Goal: Transaction & Acquisition: Subscribe to service/newsletter

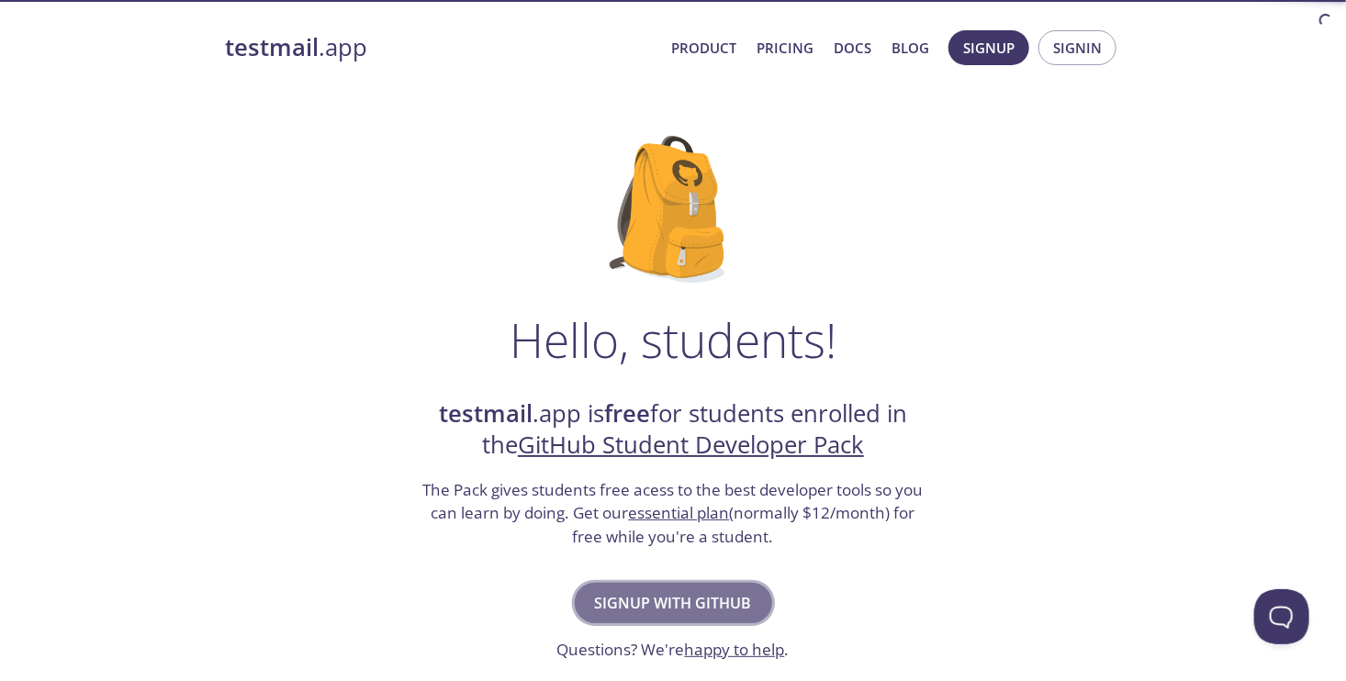
click at [692, 594] on span "Signup with GitHub" at bounding box center [673, 603] width 157 height 26
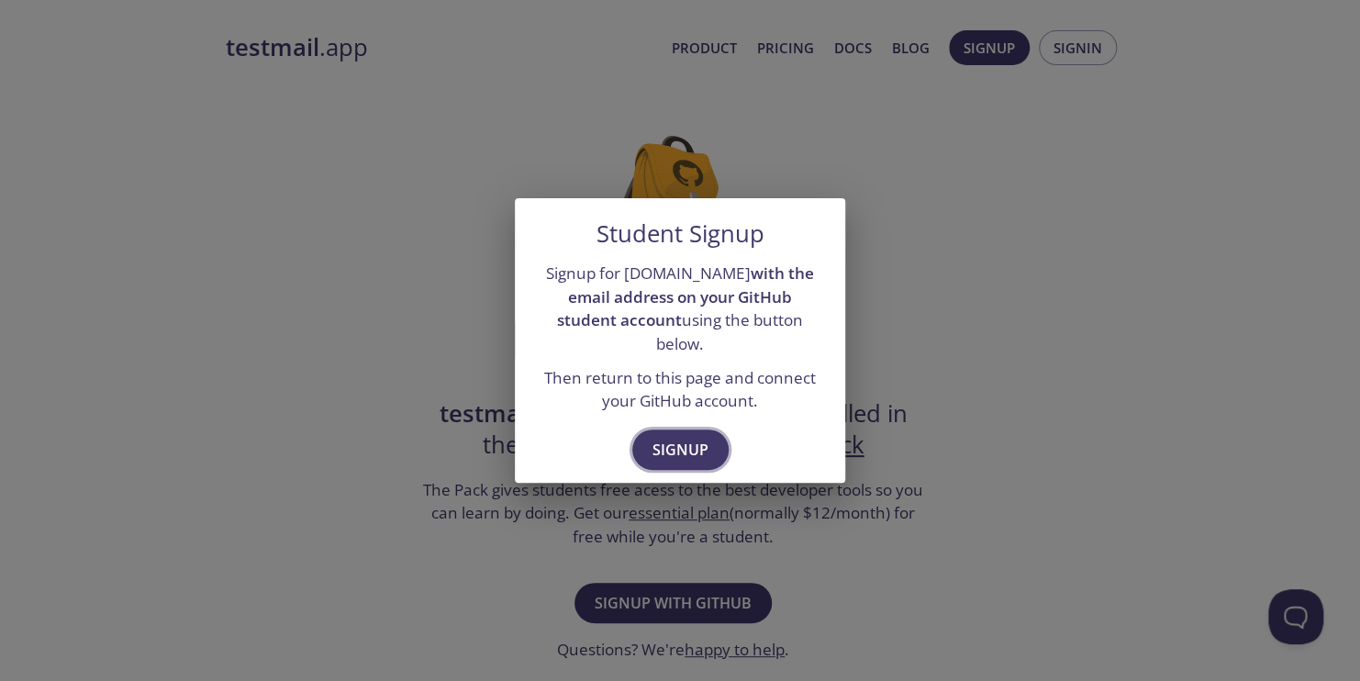
click at [667, 445] on span "Signup" at bounding box center [681, 450] width 56 height 26
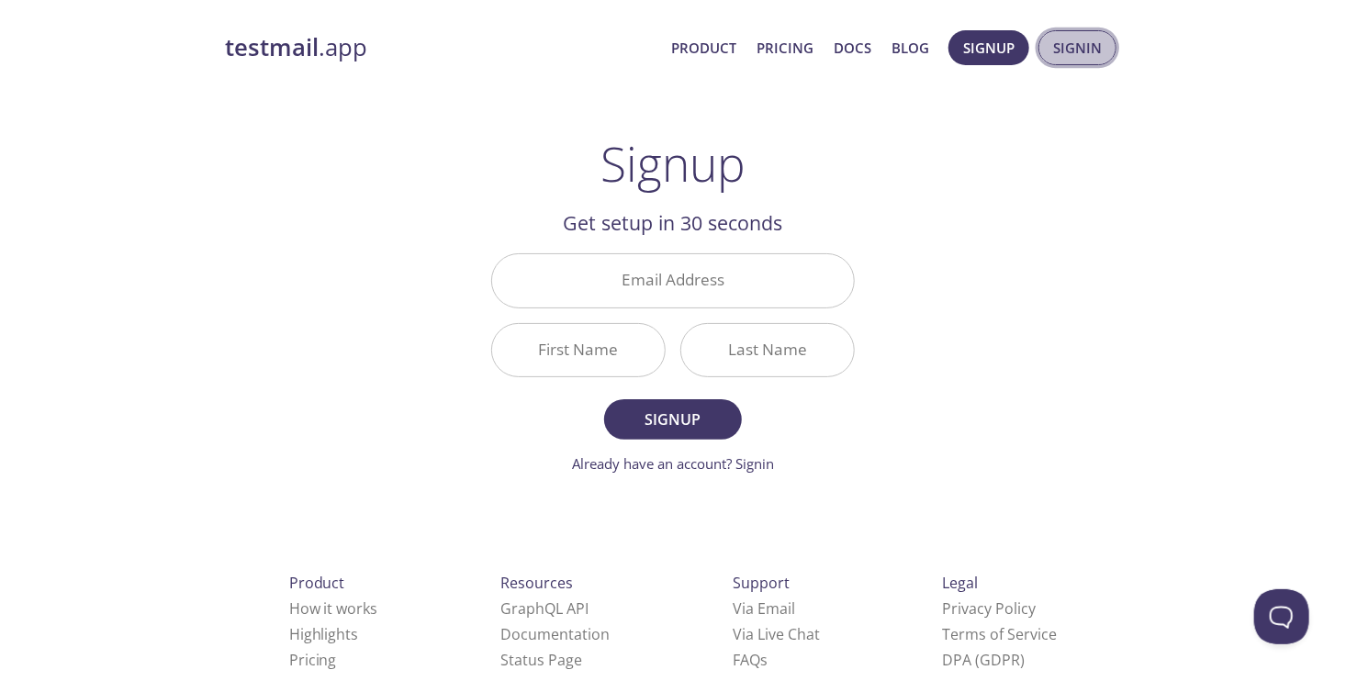
click at [1071, 60] on span "Signin" at bounding box center [1077, 48] width 49 height 24
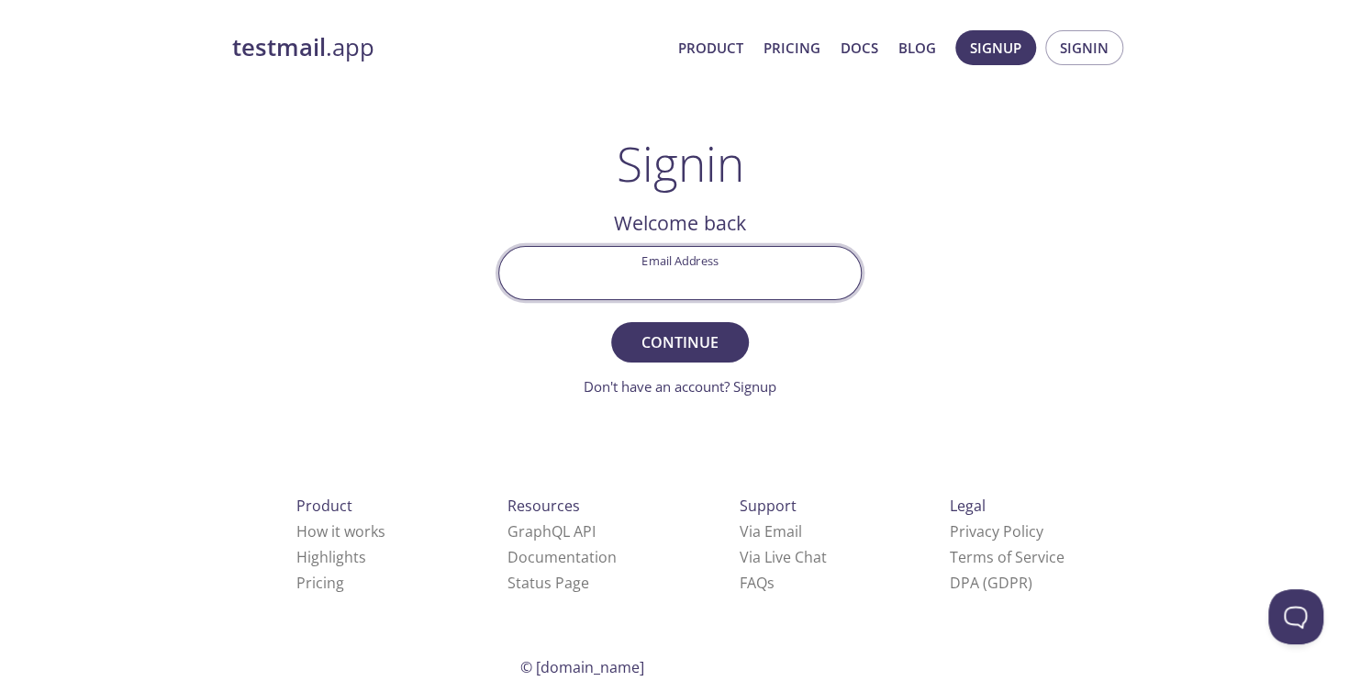
click at [745, 273] on input "Email Address" at bounding box center [680, 273] width 362 height 52
type input "[EMAIL_ADDRESS][DOMAIN_NAME]"
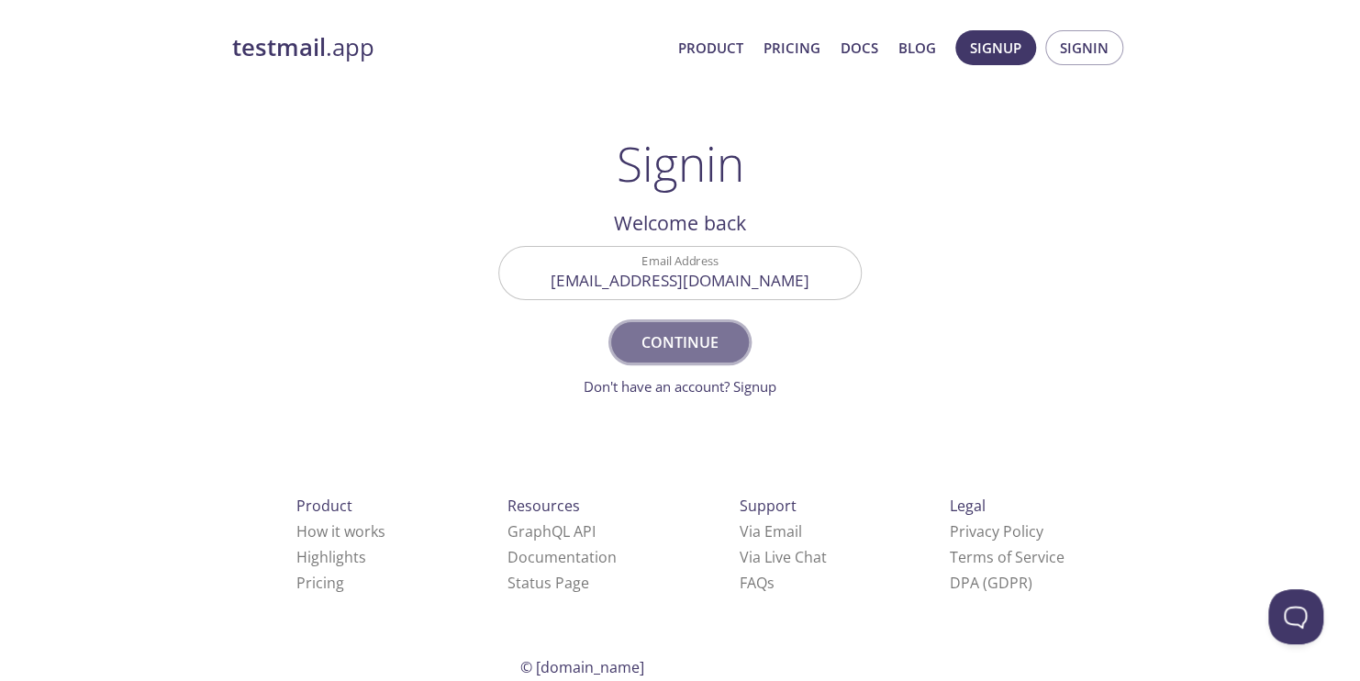
click at [685, 345] on span "Continue" at bounding box center [680, 343] width 97 height 26
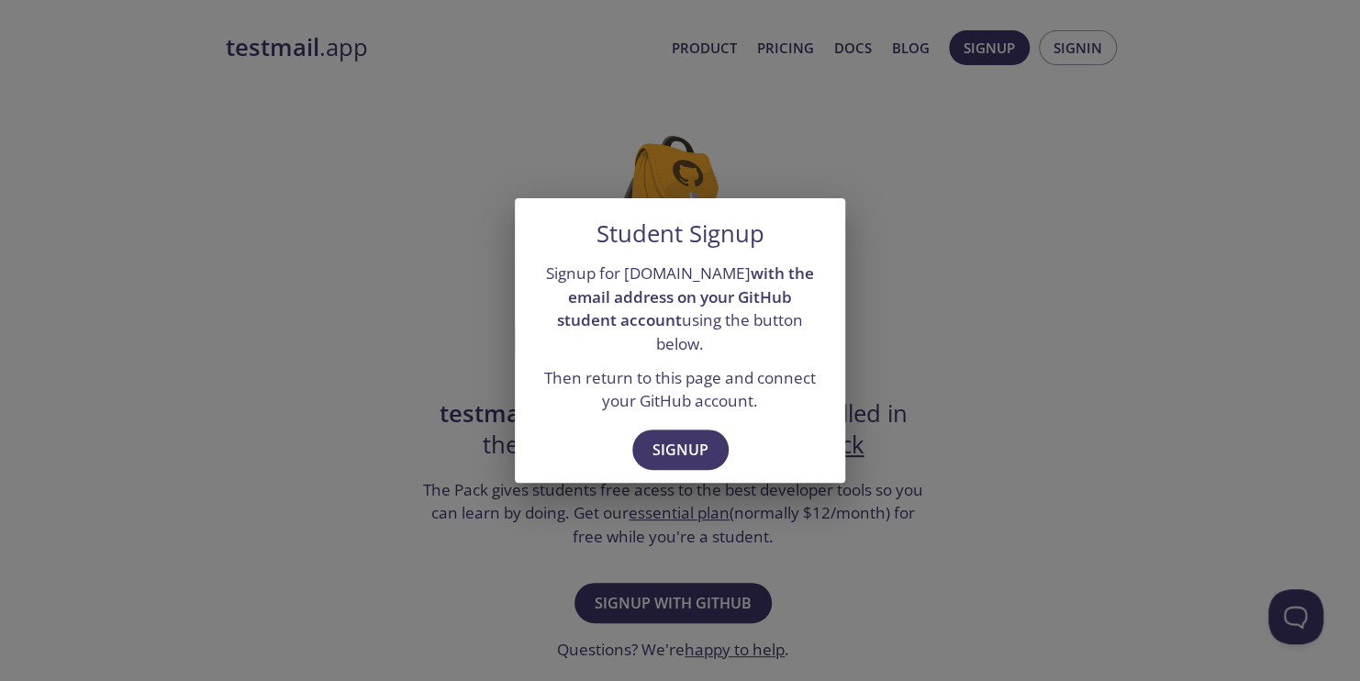
click at [683, 578] on div "Student Signup Signup for [DOMAIN_NAME] with the email address on your GitHub s…" at bounding box center [680, 340] width 1360 height 681
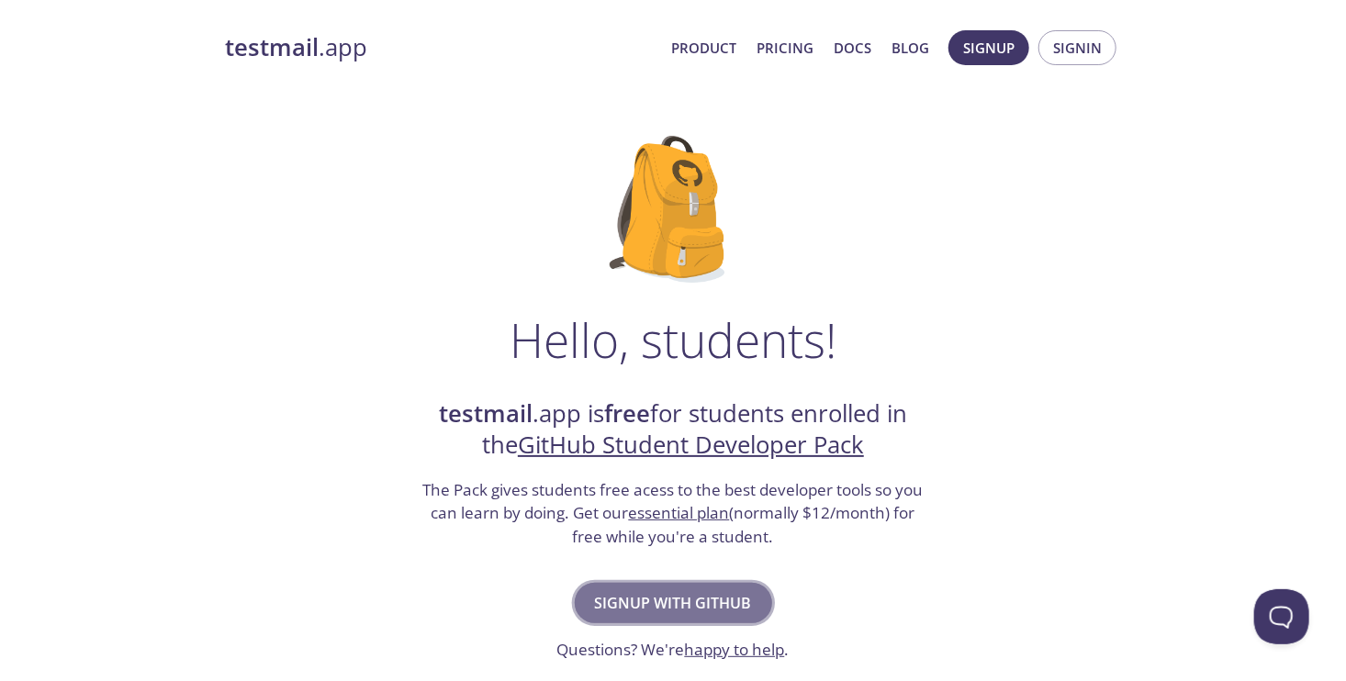
click at [621, 607] on span "Signup with GitHub" at bounding box center [673, 603] width 157 height 26
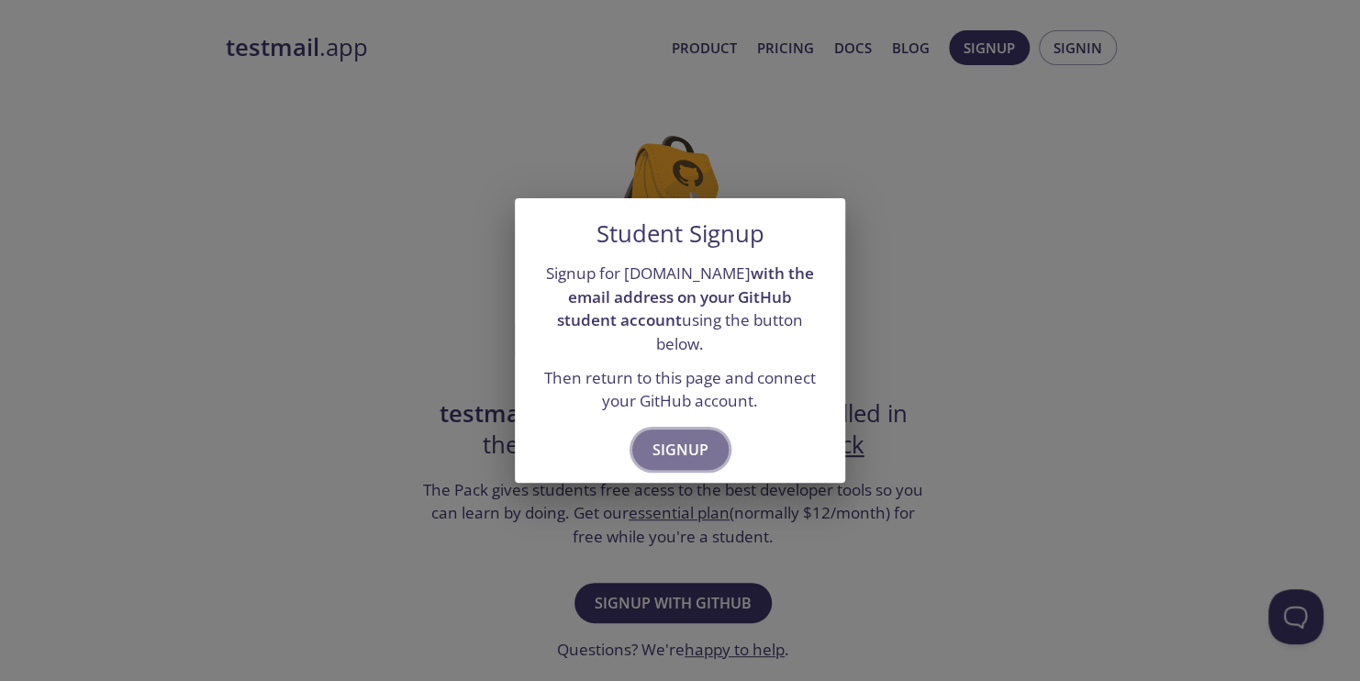
click at [670, 449] on span "Signup" at bounding box center [681, 450] width 56 height 26
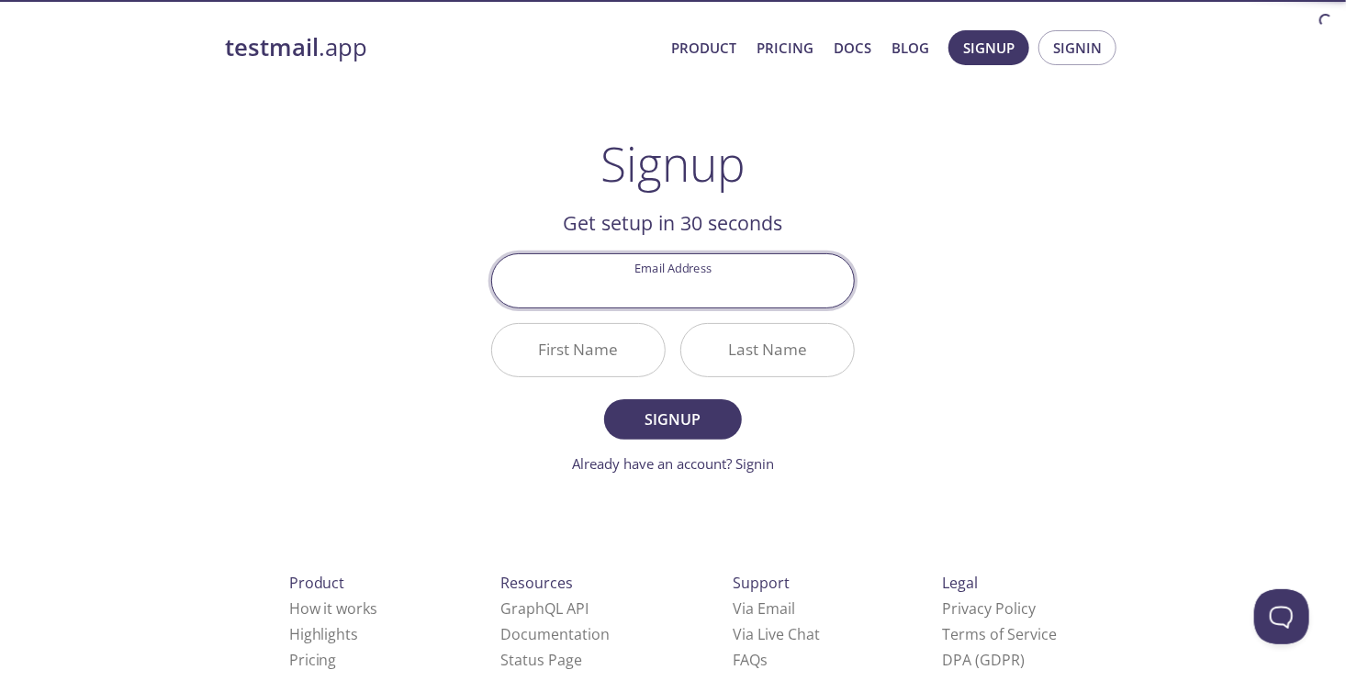
click at [671, 298] on input "Email Address" at bounding box center [673, 280] width 362 height 52
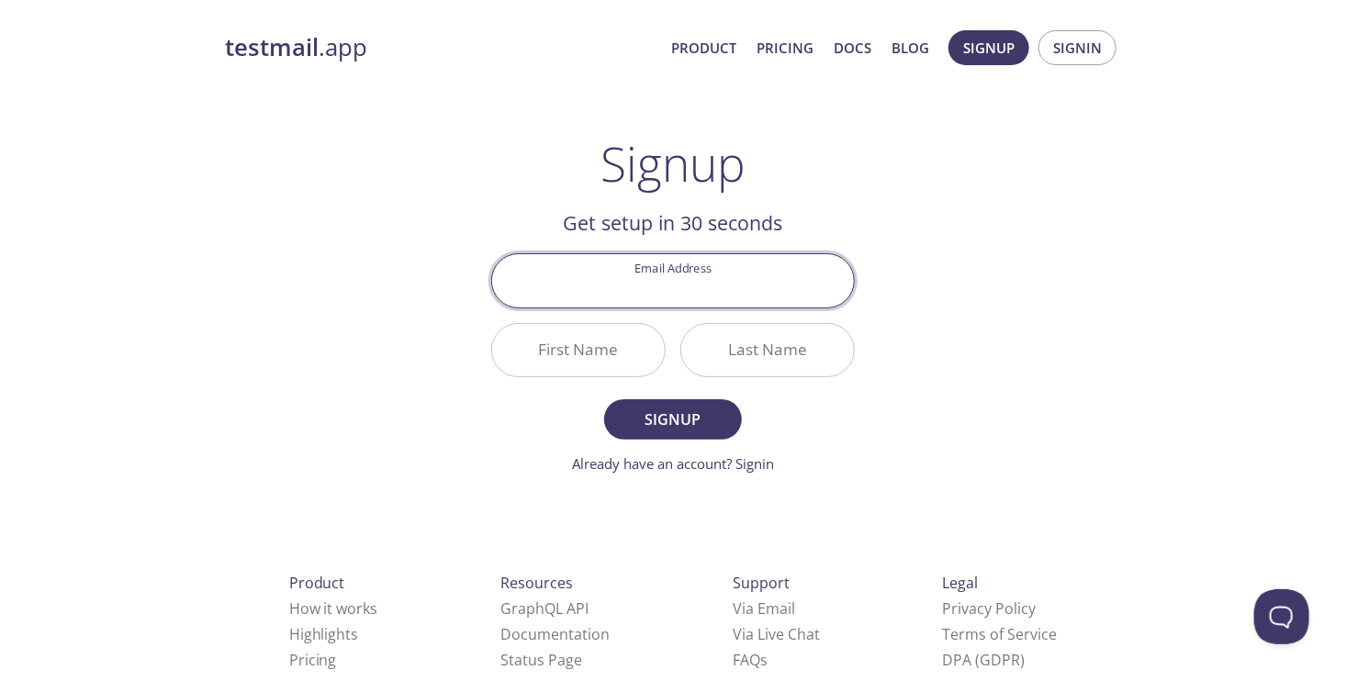
type input "[EMAIL_ADDRESS][DOMAIN_NAME]"
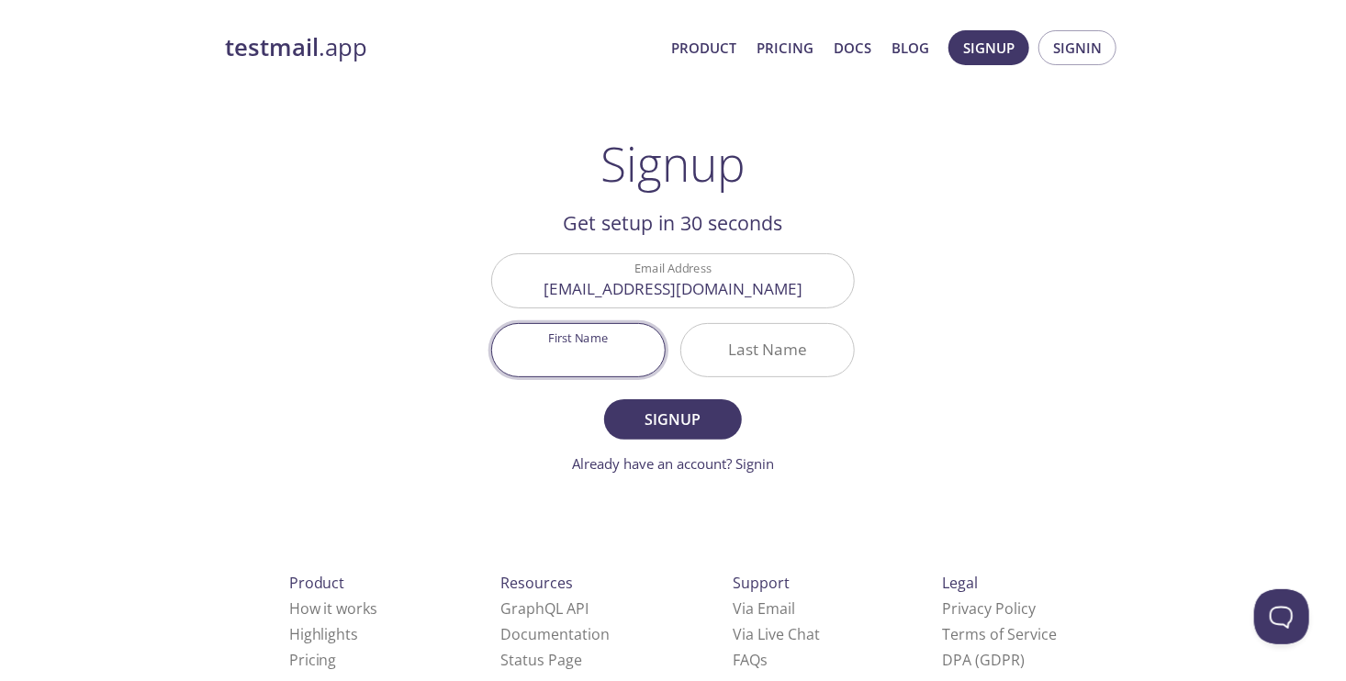
click at [549, 355] on input "First Name" at bounding box center [578, 350] width 173 height 52
type input "[PERSON_NAME]"
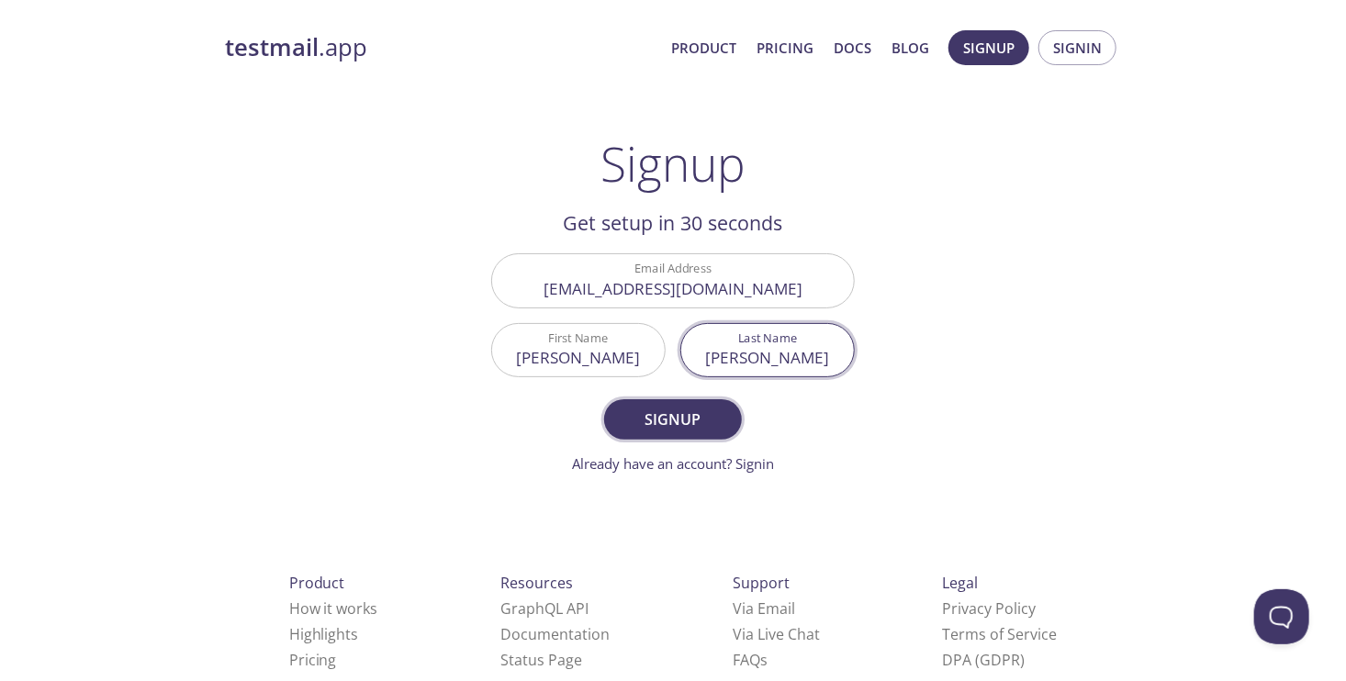
type input "[PERSON_NAME]"
click at [700, 414] on span "Signup" at bounding box center [672, 420] width 97 height 26
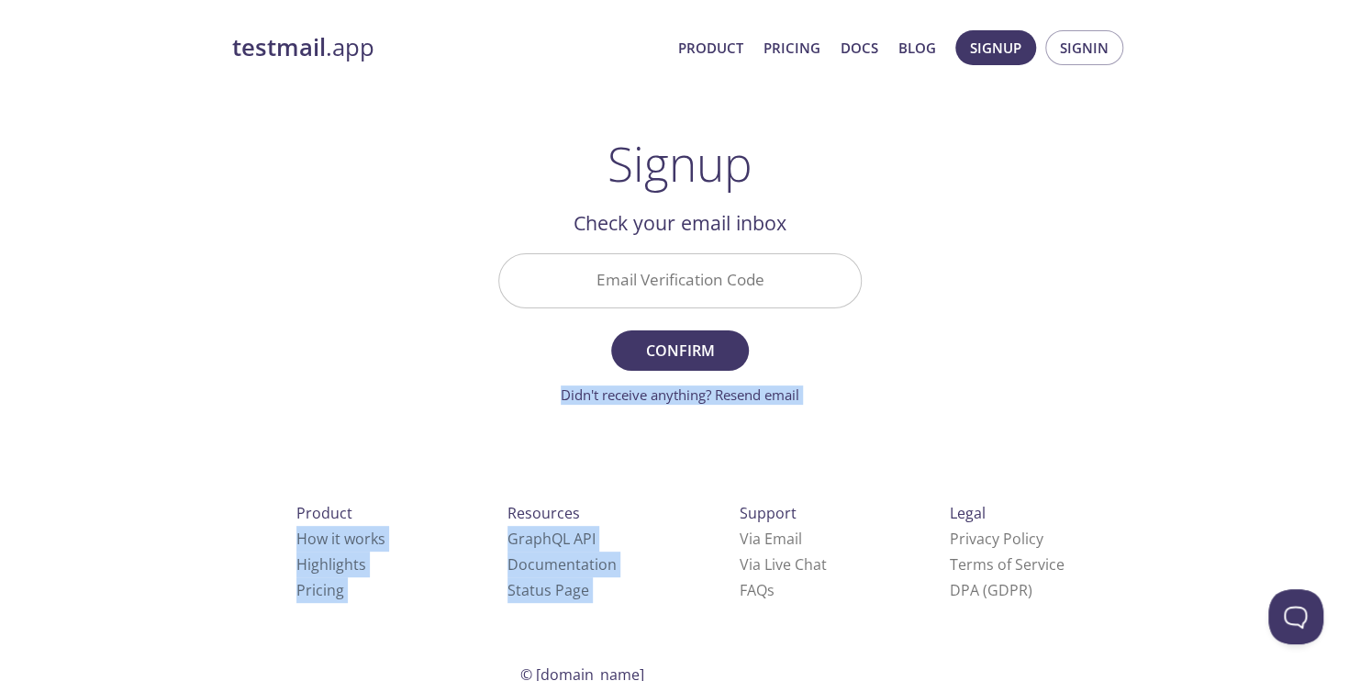
drag, startPoint x: 700, startPoint y: 414, endPoint x: 713, endPoint y: 285, distance: 130.2
click at [713, 285] on div "testmail .app Product Pricing Docs Blog Signup Signin Signup Get setup in 30 se…" at bounding box center [680, 404] width 940 height 773
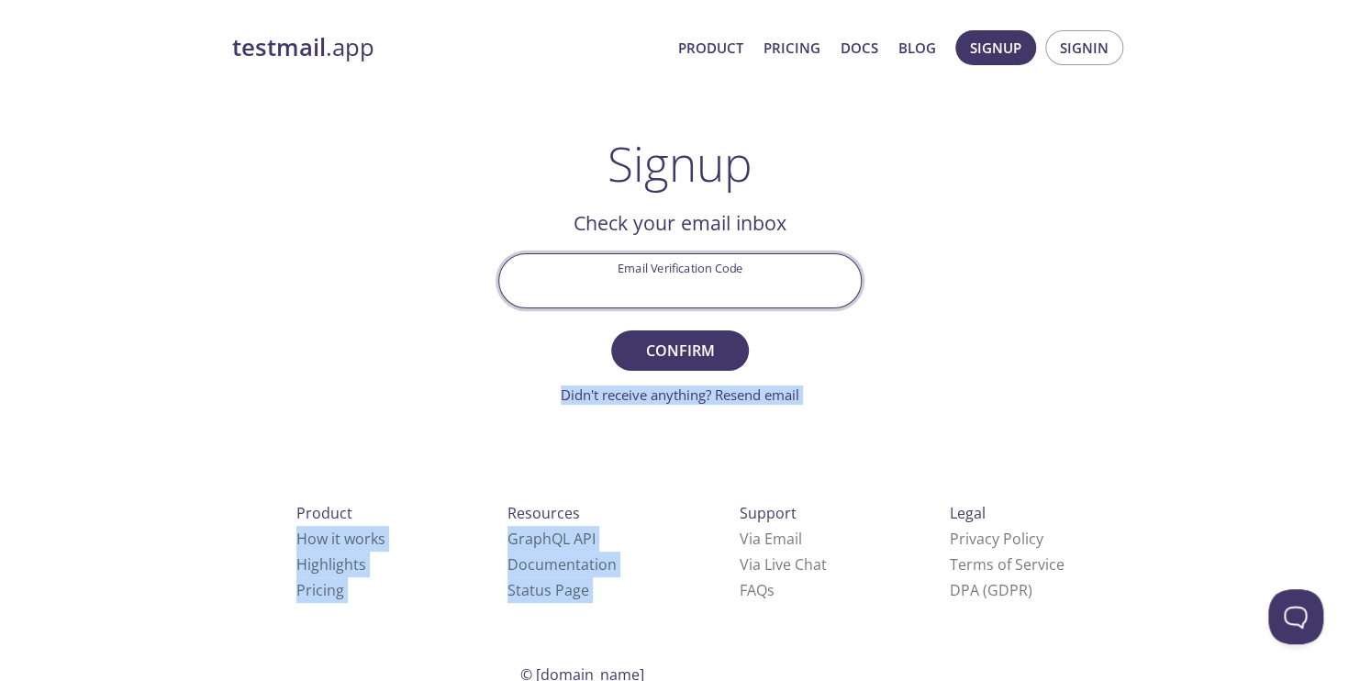
click at [713, 285] on input "Email Verification Code" at bounding box center [680, 280] width 362 height 52
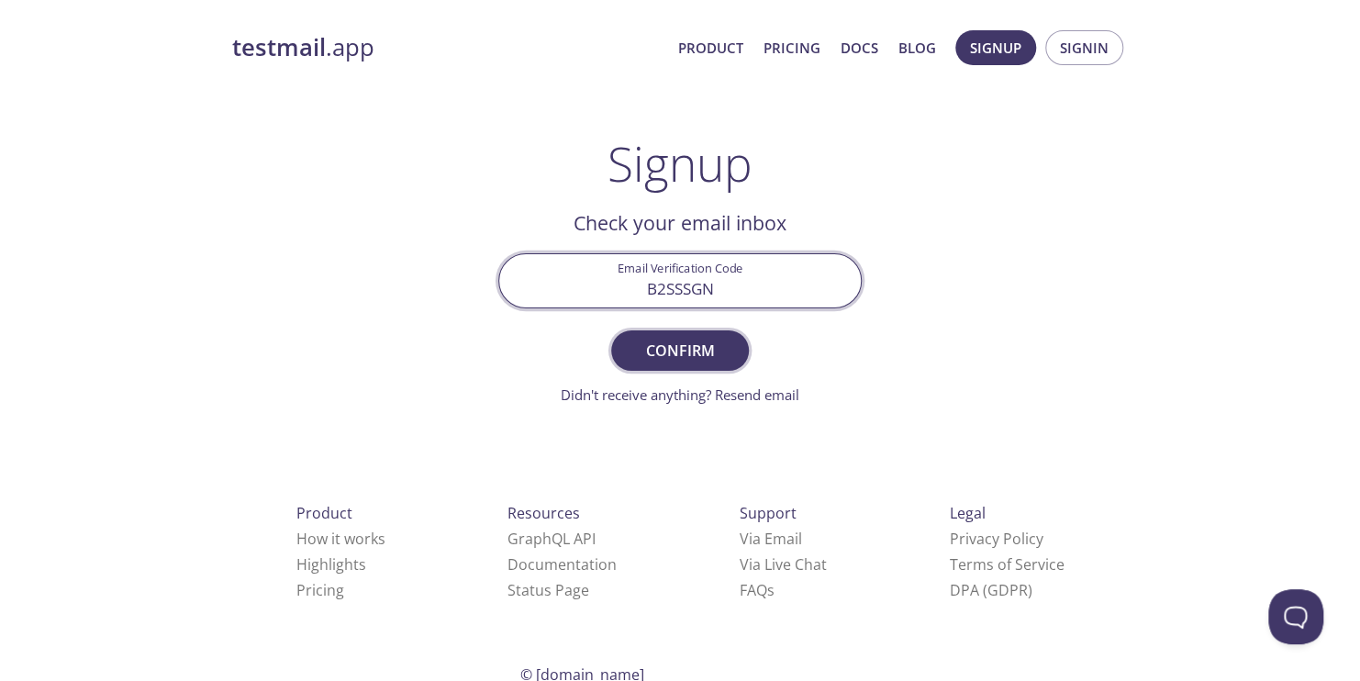
type input "B2SSSGN"
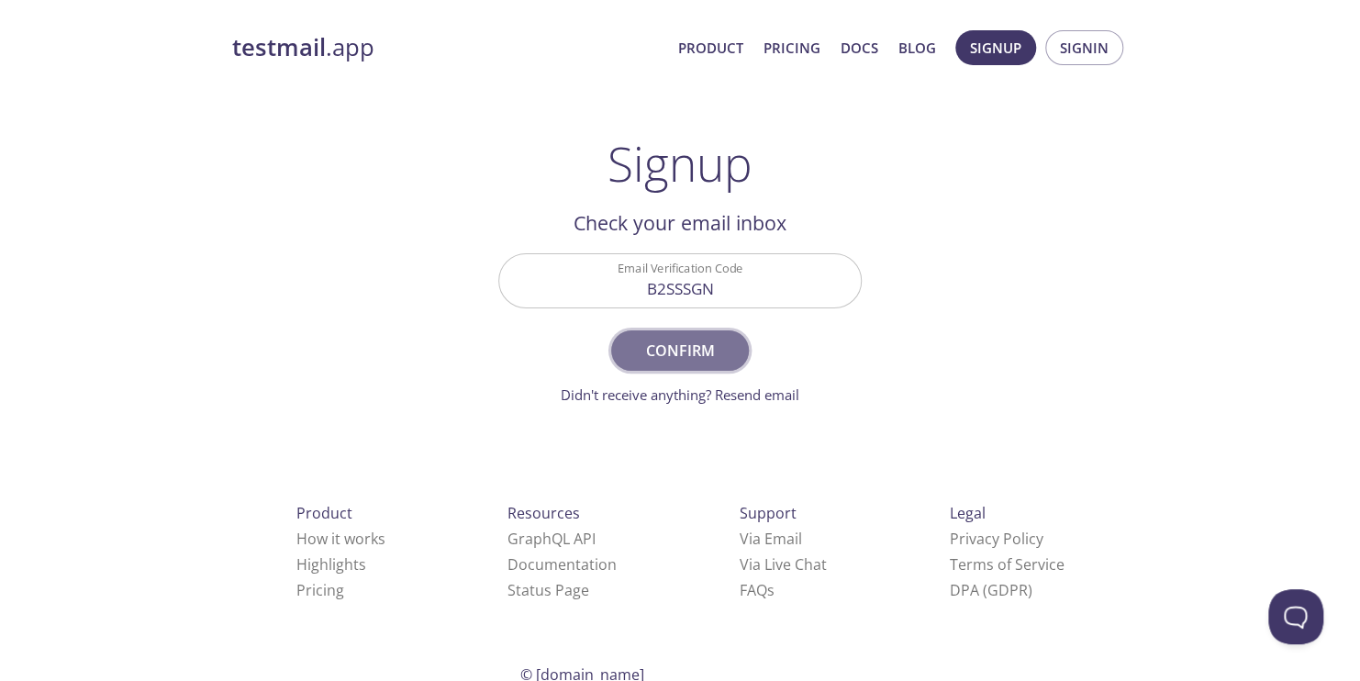
click at [713, 339] on span "Confirm" at bounding box center [680, 351] width 97 height 26
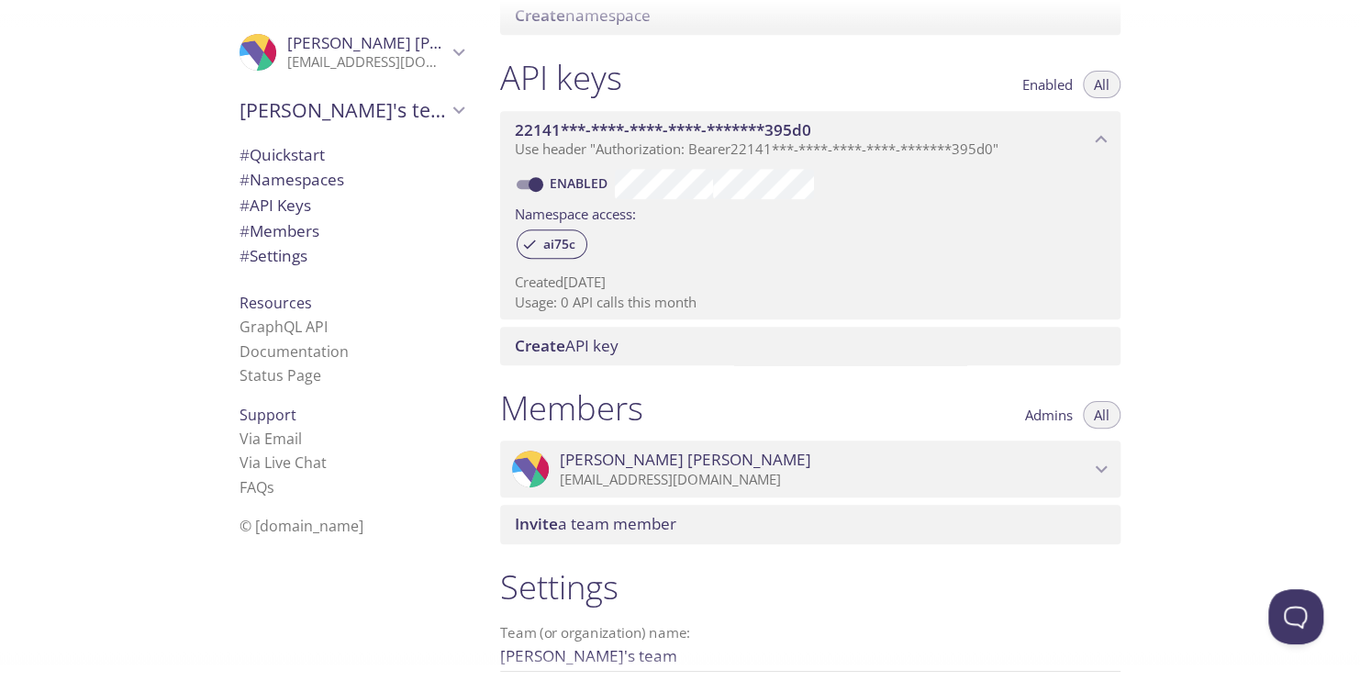
scroll to position [624, 0]
